Goal: Information Seeking & Learning: Find contact information

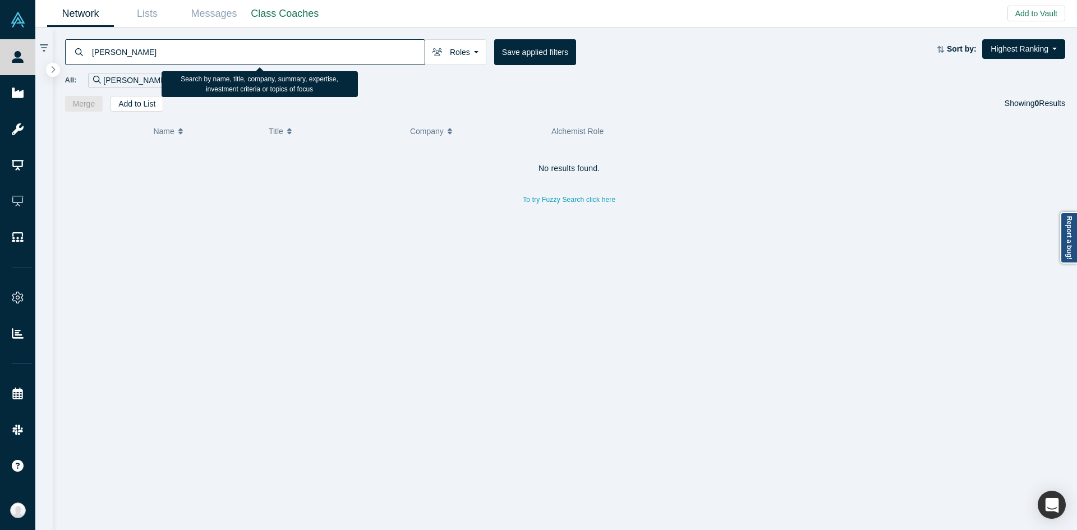
click at [329, 49] on input "[PERSON_NAME]" at bounding box center [258, 52] width 334 height 26
paste input "[PERSON_NAME]"
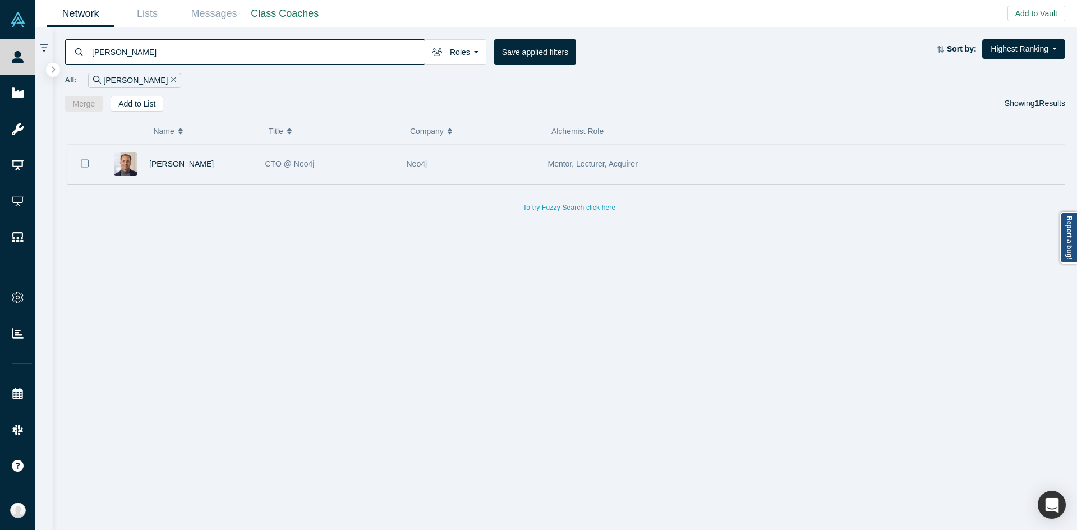
click at [333, 163] on div "CTO @ Neo4j" at bounding box center [330, 164] width 130 height 39
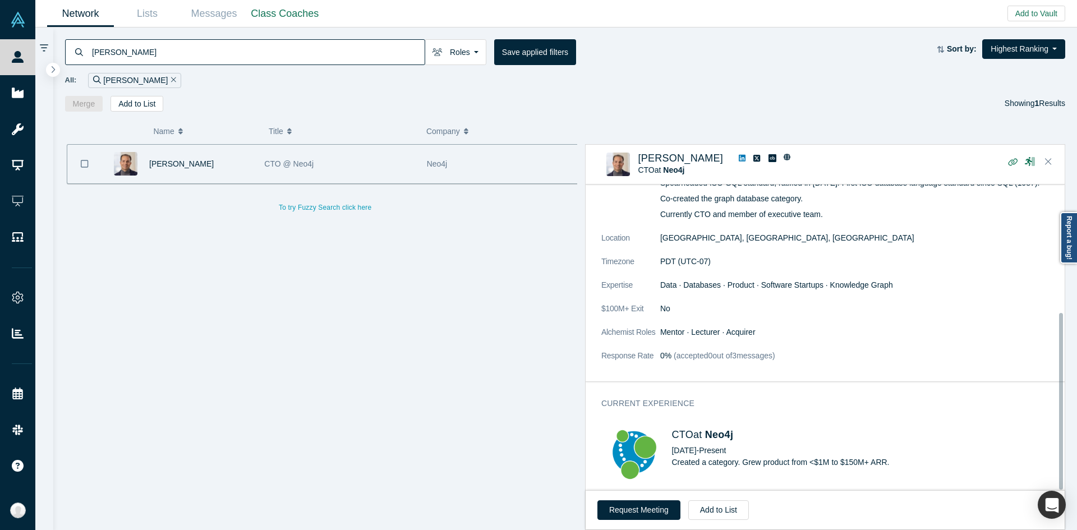
scroll to position [222, 0]
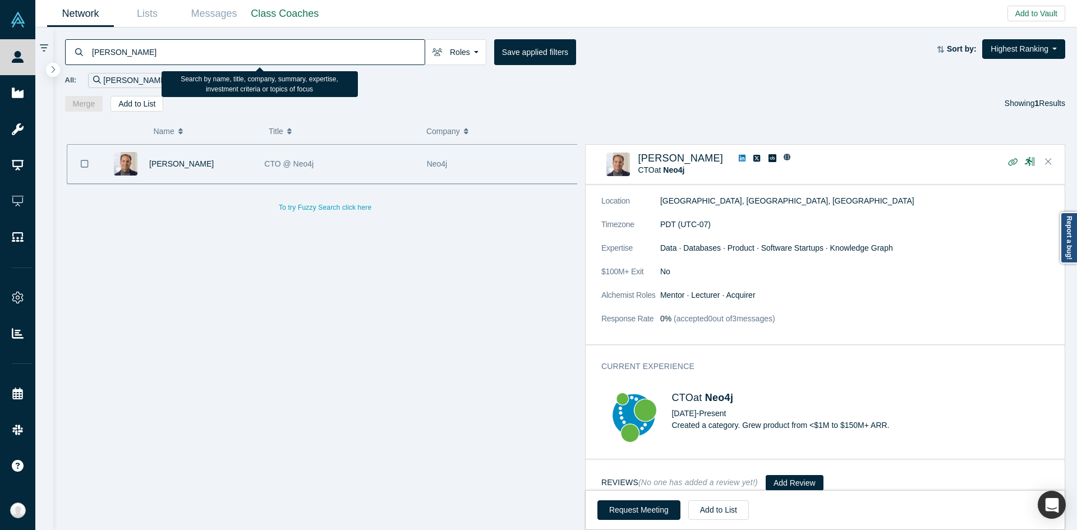
click at [317, 46] on input "[PERSON_NAME]" at bounding box center [258, 52] width 334 height 26
paste input "[URL]."
type input "[URL]."
click at [317, 46] on input "[URL]." at bounding box center [258, 52] width 334 height 26
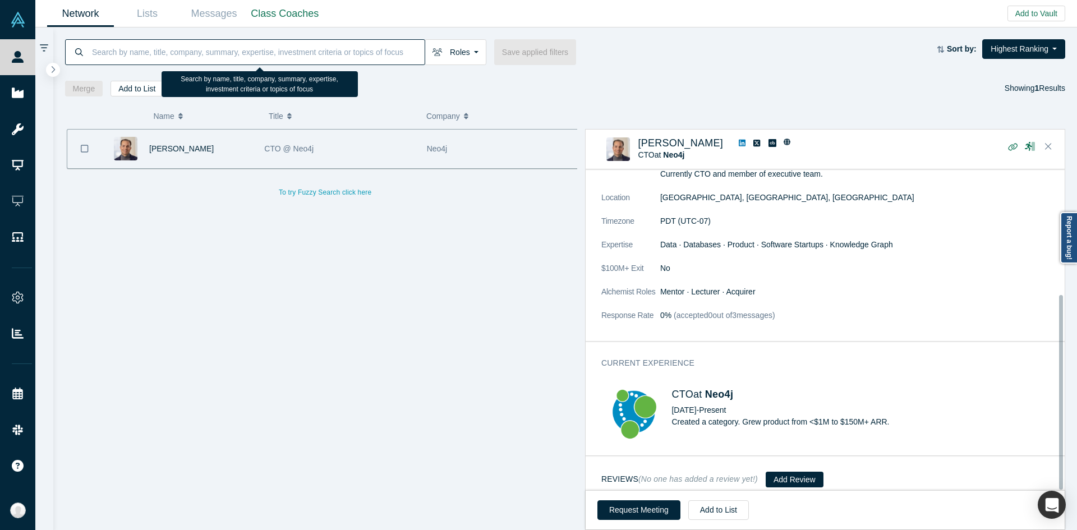
scroll to position [207, 0]
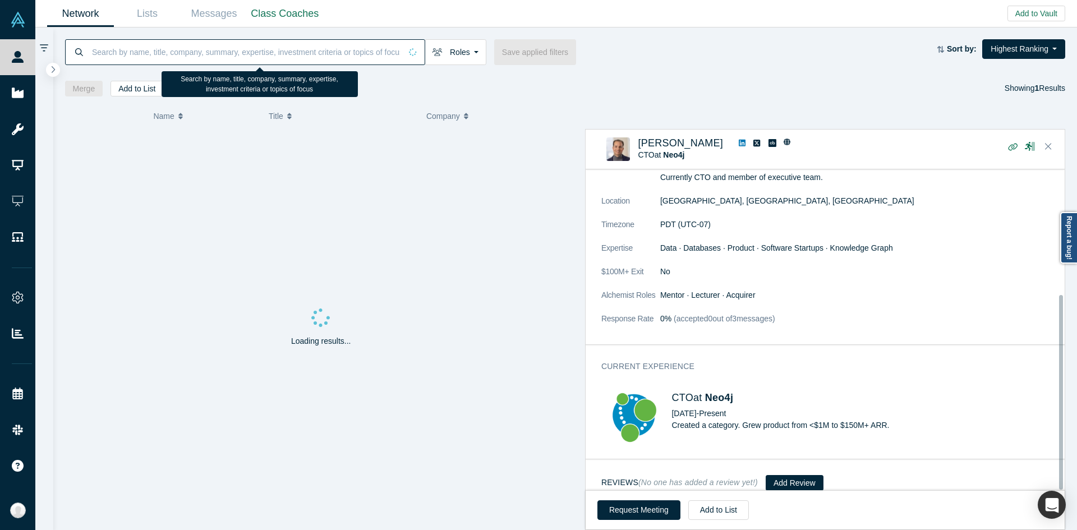
paste input "[URL]."
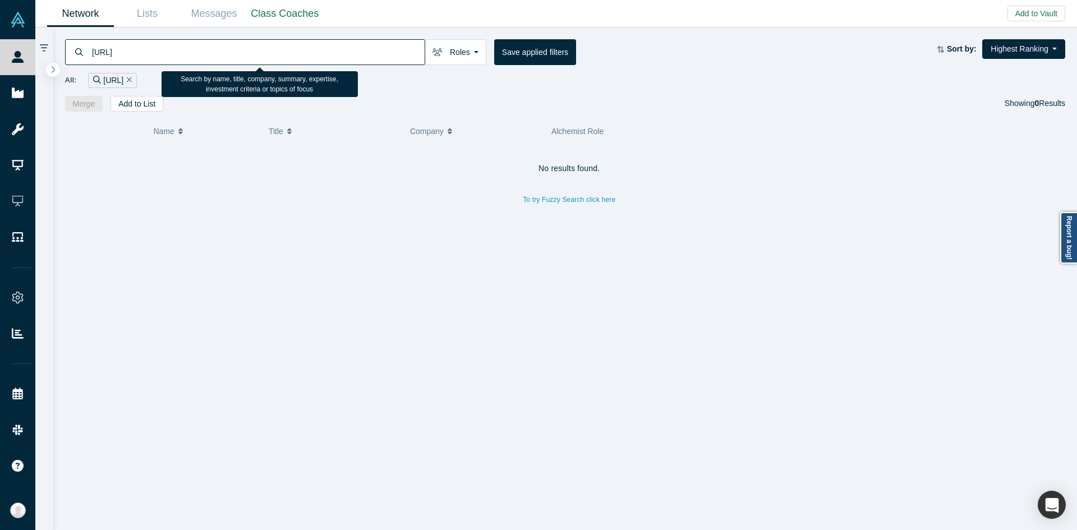
click at [331, 50] on input "[URL]" at bounding box center [258, 52] width 334 height 26
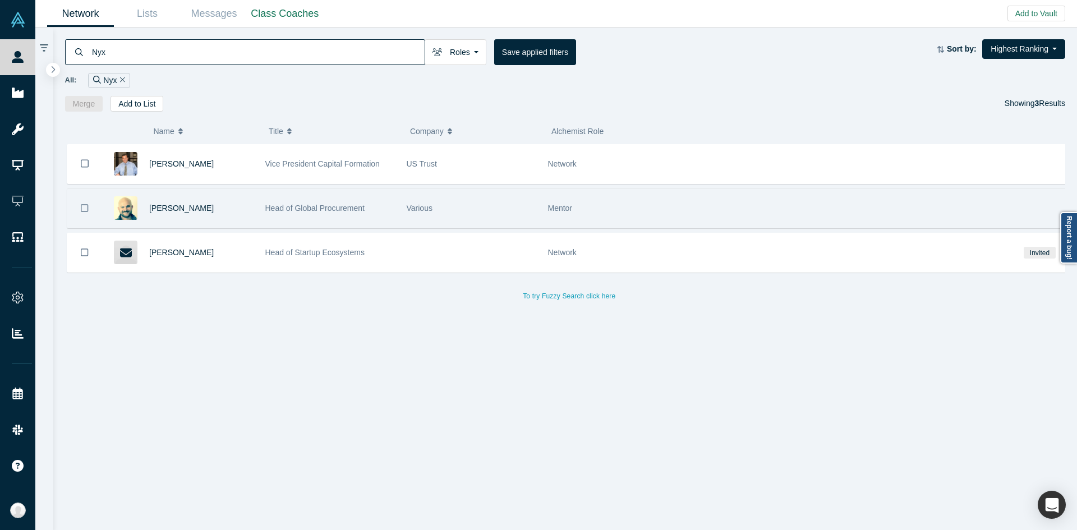
click at [338, 207] on span "Head of Global Procurement" at bounding box center [314, 208] width 99 height 9
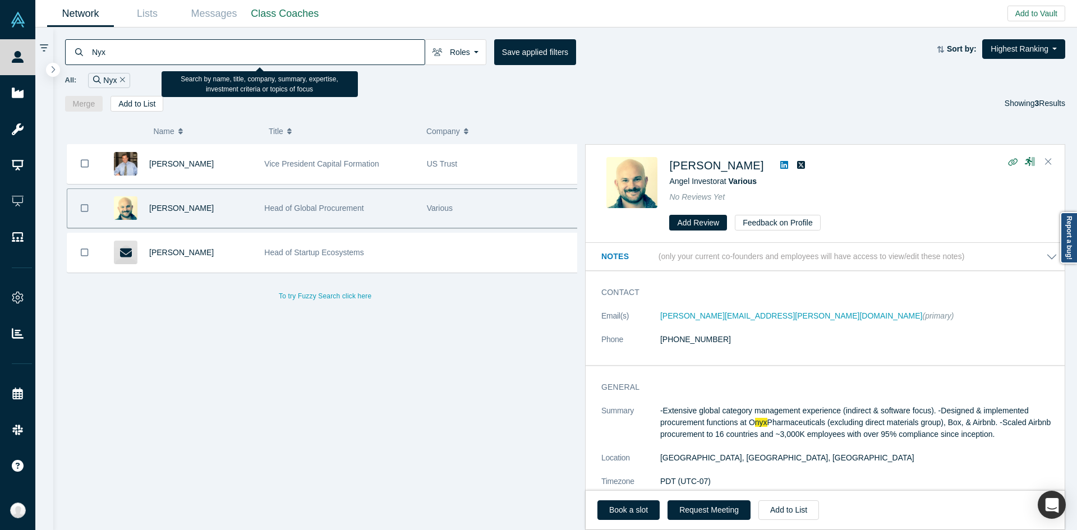
click at [408, 51] on input "Nyx" at bounding box center [258, 52] width 334 height 26
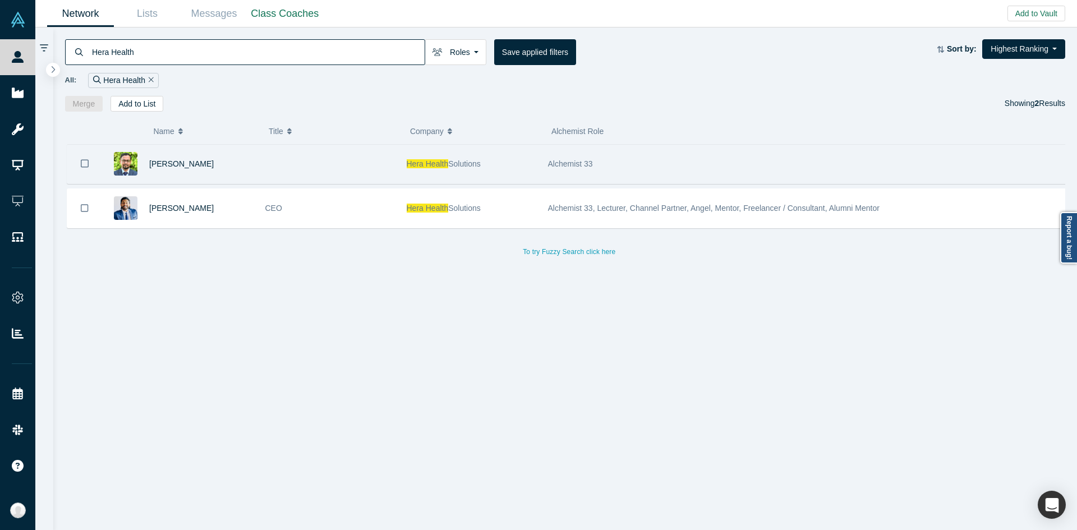
click at [346, 163] on div at bounding box center [329, 164] width 141 height 39
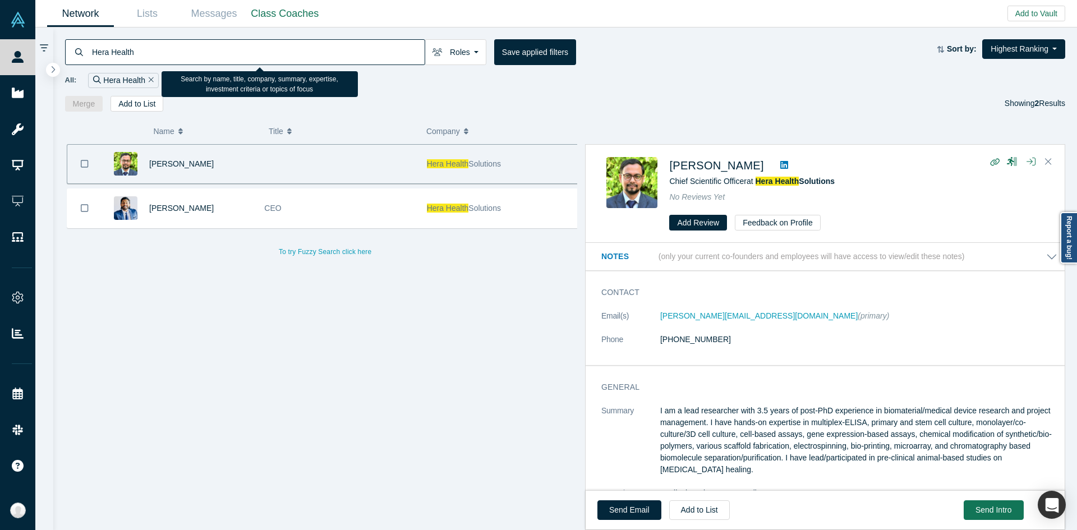
click at [407, 49] on input "Hera Health" at bounding box center [258, 52] width 334 height 26
paste input "[EMAIL_ADDRESS][DOMAIN_NAME]"
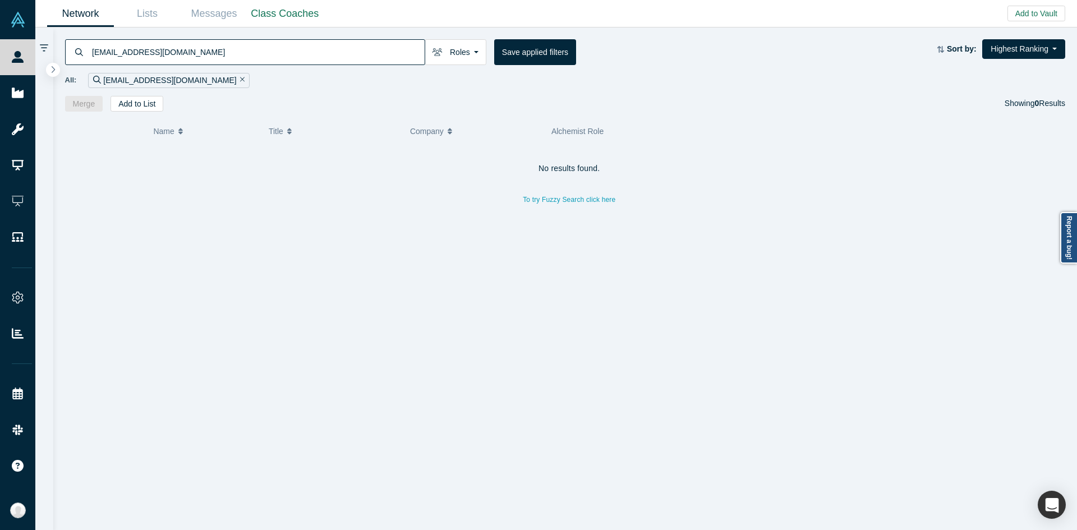
click at [324, 250] on div "No results found. To try Fuzzy Search click here" at bounding box center [569, 341] width 1009 height 395
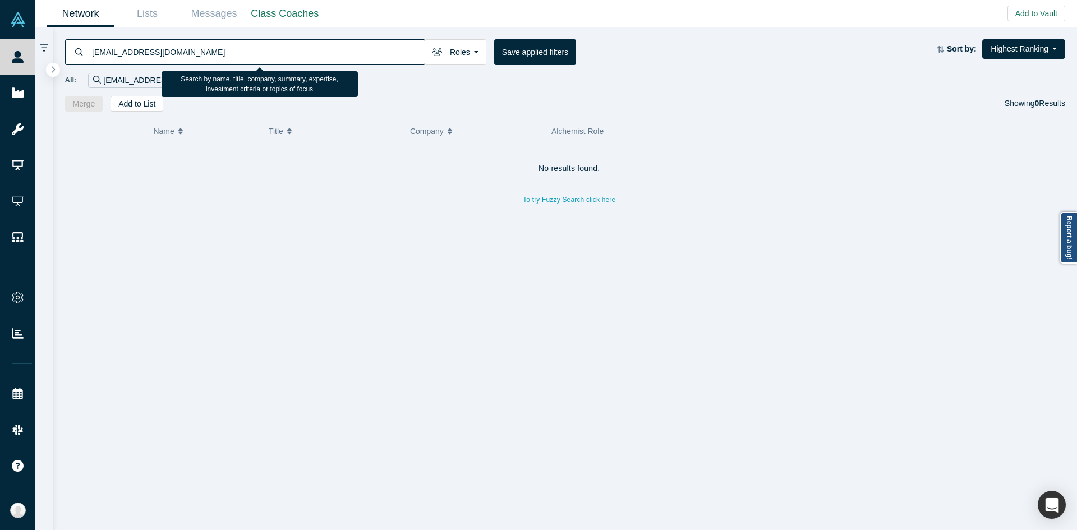
click at [130, 46] on input "[EMAIL_ADDRESS][DOMAIN_NAME]" at bounding box center [258, 52] width 334 height 26
type input "[DOMAIN_NAME]"
click at [135, 53] on input "[DOMAIN_NAME]" at bounding box center [246, 52] width 310 height 26
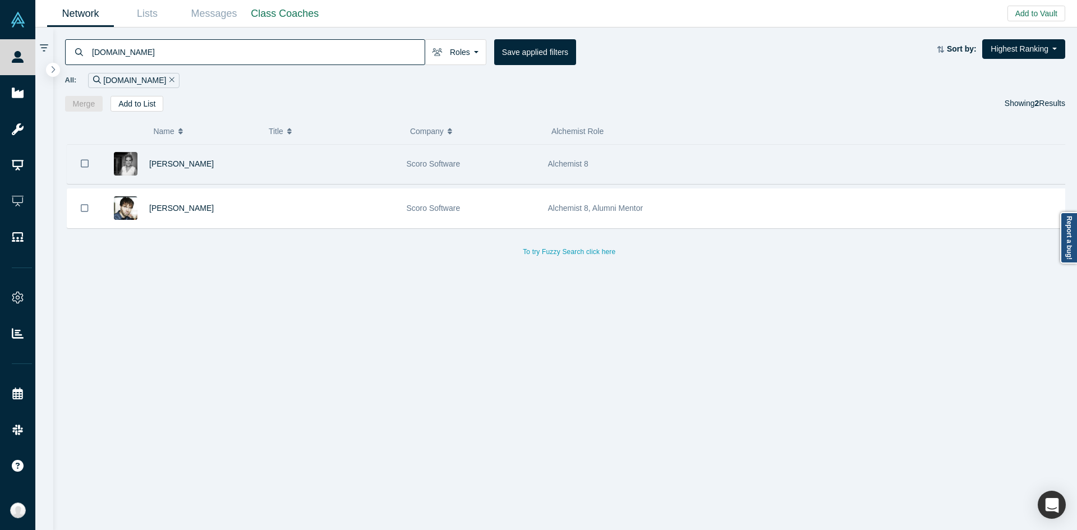
click at [228, 170] on div "[PERSON_NAME]" at bounding box center [201, 164] width 104 height 39
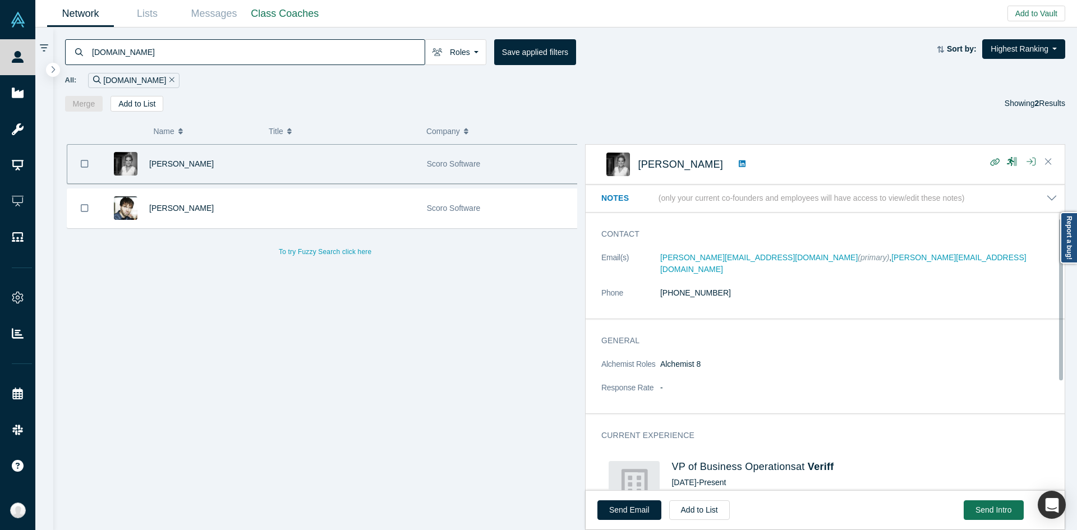
scroll to position [183, 0]
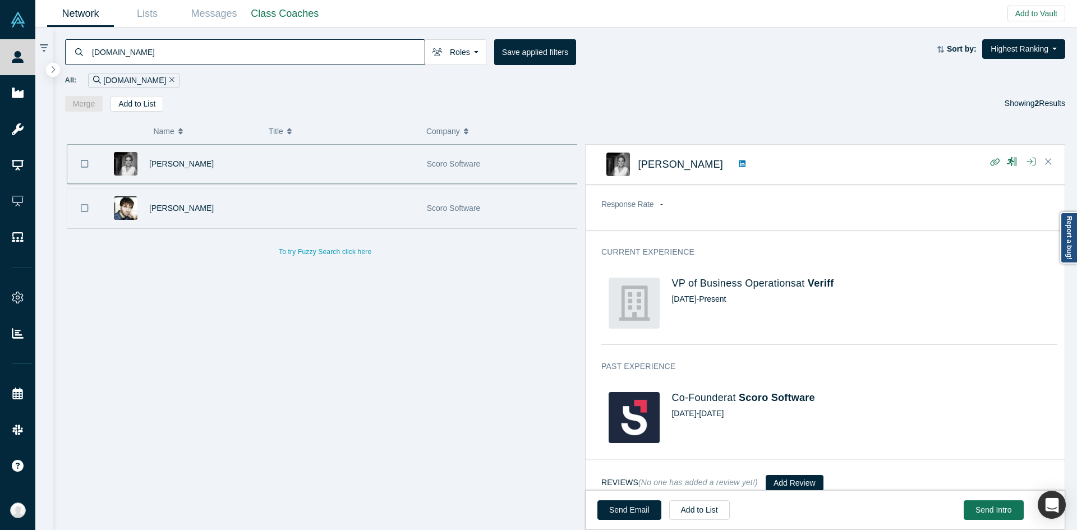
click at [491, 211] on div "Scoro Software" at bounding box center [502, 208] width 150 height 39
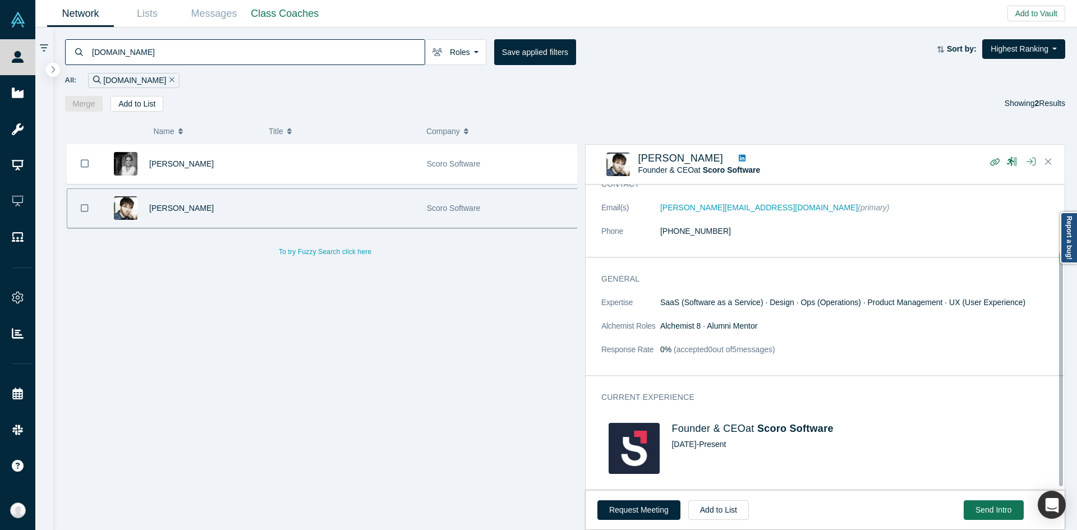
scroll to position [90, 0]
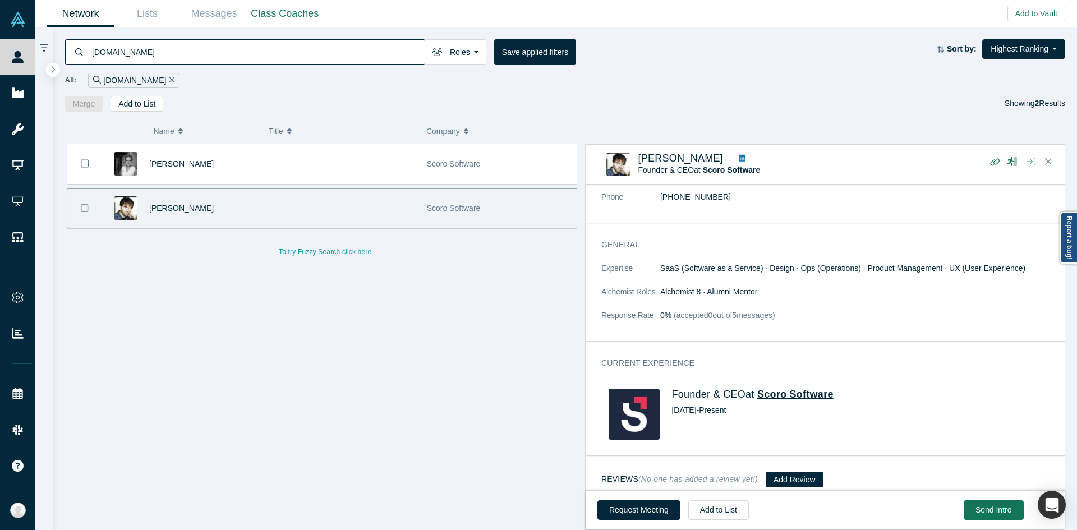
click at [757, 389] on span "Scoro Software" at bounding box center [795, 394] width 76 height 11
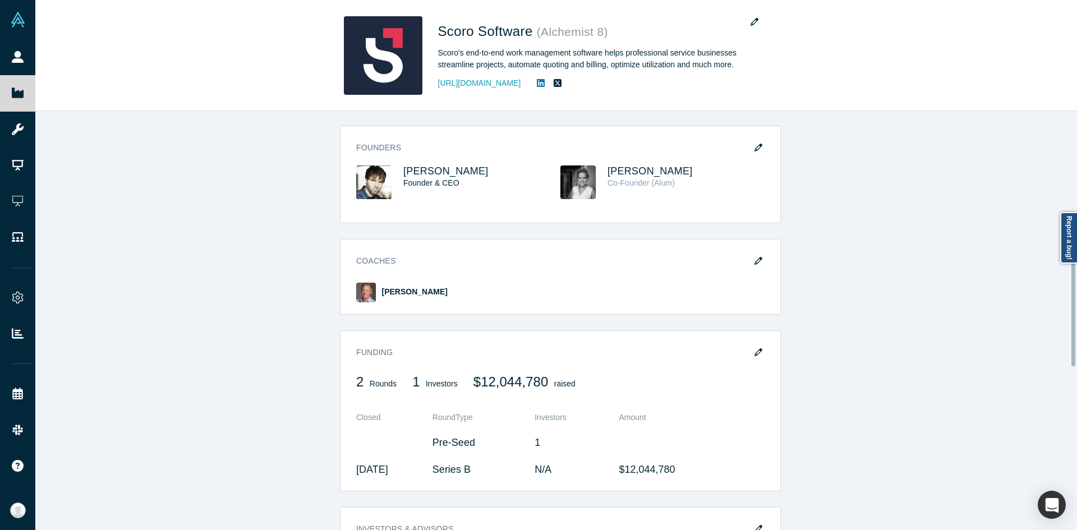
scroll to position [390, 0]
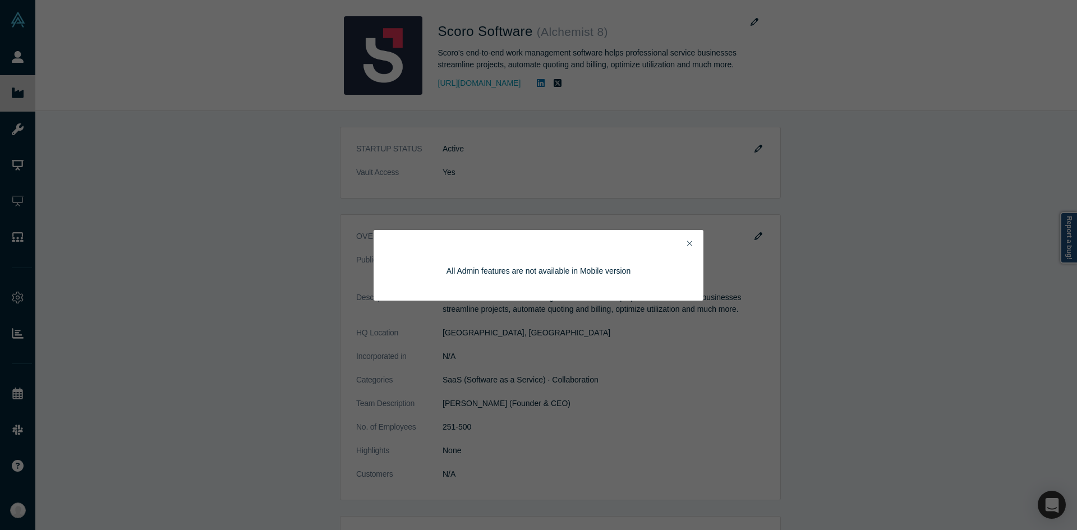
click at [687, 236] on div "All Admin features are not available in Mobile version" at bounding box center [538, 265] width 330 height 71
click at [687, 243] on icon "Close" at bounding box center [689, 243] width 5 height 8
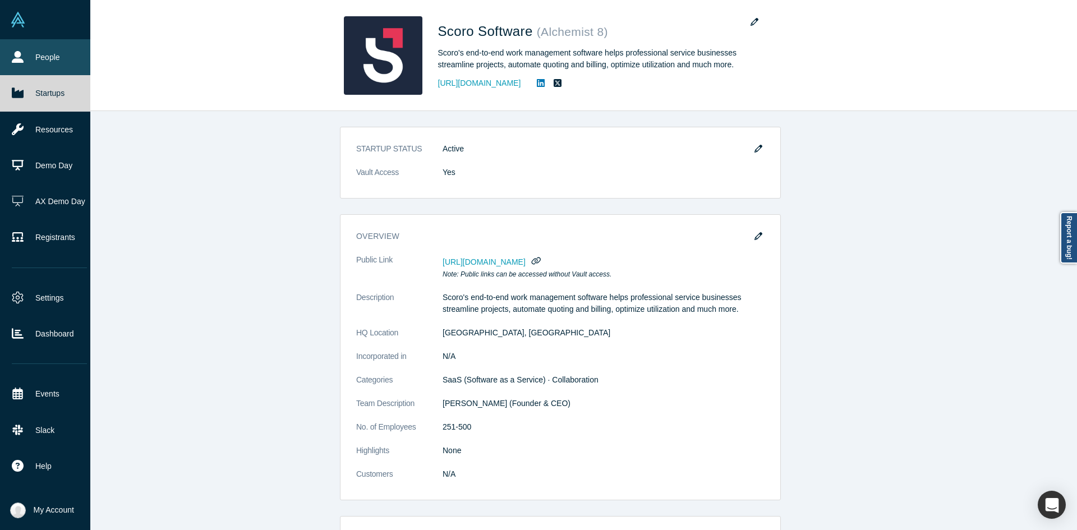
click at [27, 49] on link "People" at bounding box center [49, 57] width 99 height 36
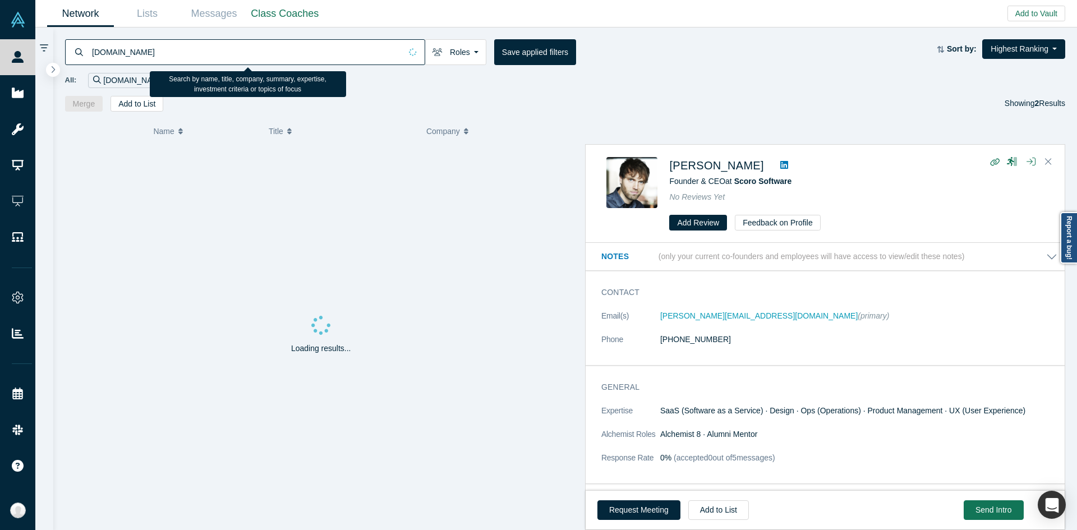
click at [351, 54] on input "[DOMAIN_NAME]" at bounding box center [246, 52] width 310 height 26
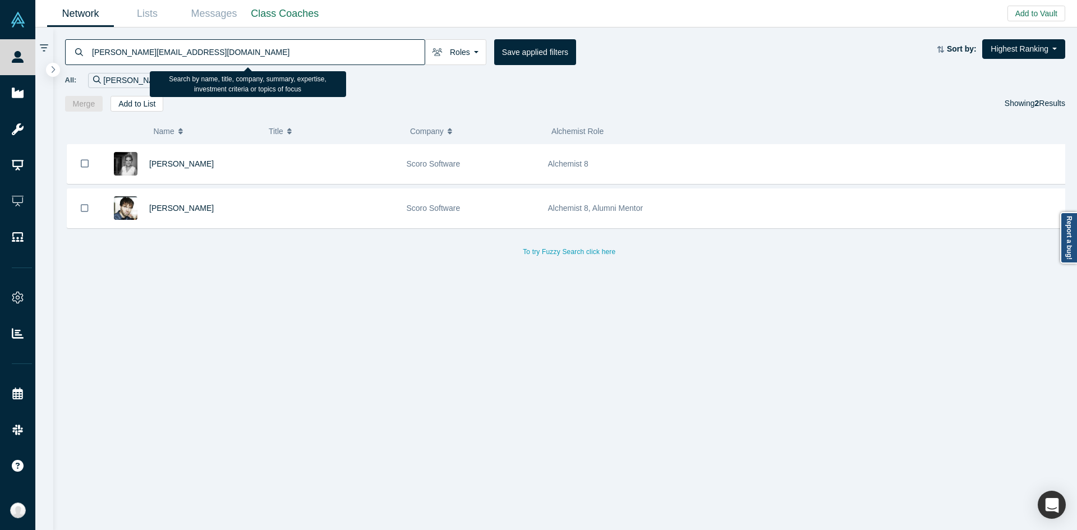
type input "[PERSON_NAME][EMAIL_ADDRESS][DOMAIN_NAME]"
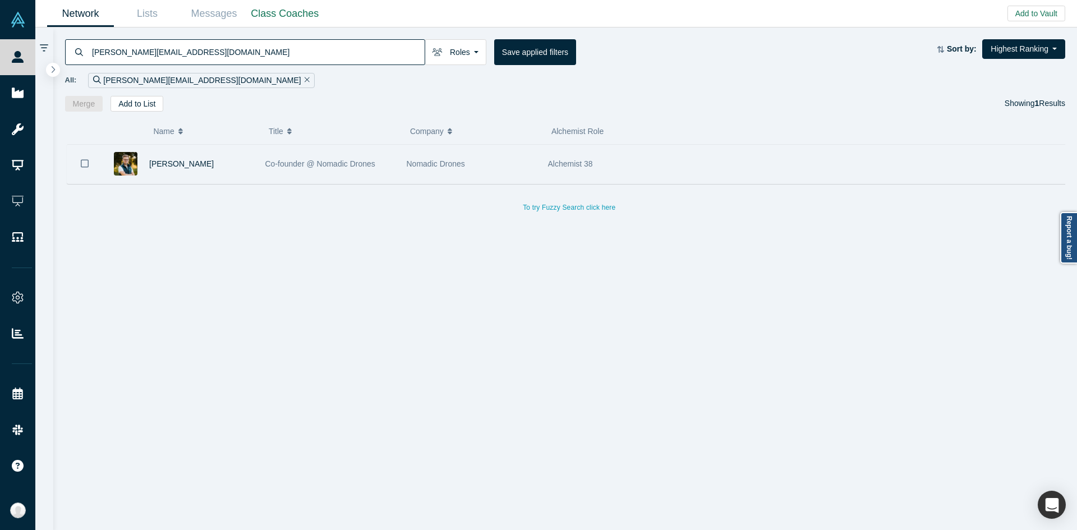
click at [316, 170] on div "Co-founder @ Nomadic Drones" at bounding box center [330, 164] width 130 height 39
